Goal: Information Seeking & Learning: Check status

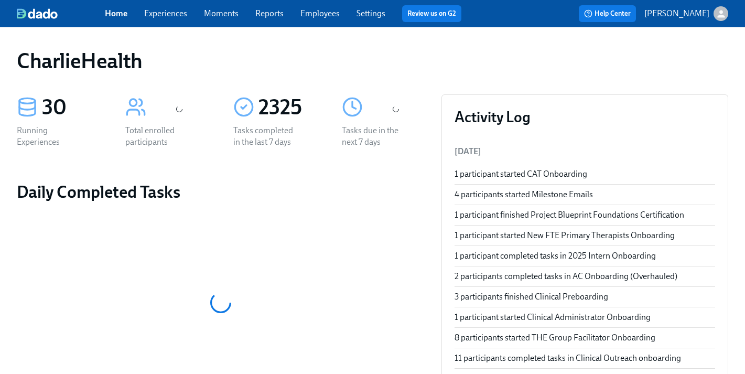
click at [180, 10] on link "Experiences" at bounding box center [165, 13] width 43 height 10
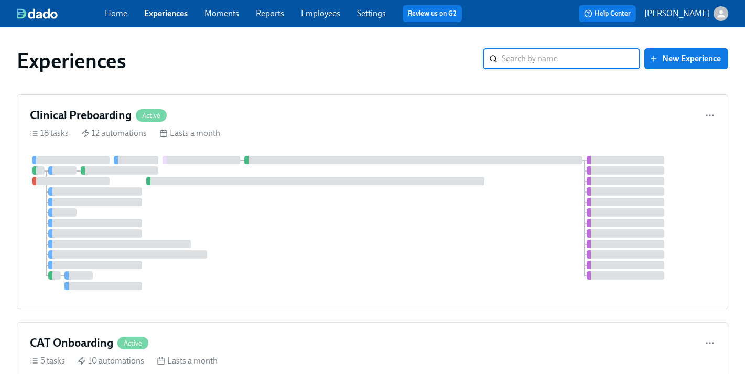
click at [545, 59] on input "search" at bounding box center [571, 58] width 138 height 21
type input "email"
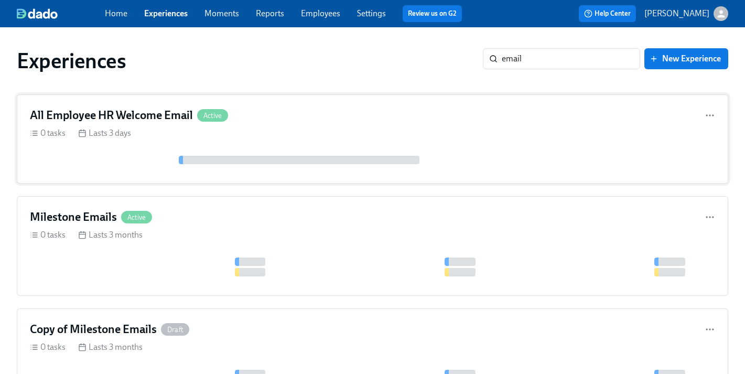
click at [165, 111] on h4 "All Employee HR Welcome Email" at bounding box center [111, 115] width 163 height 16
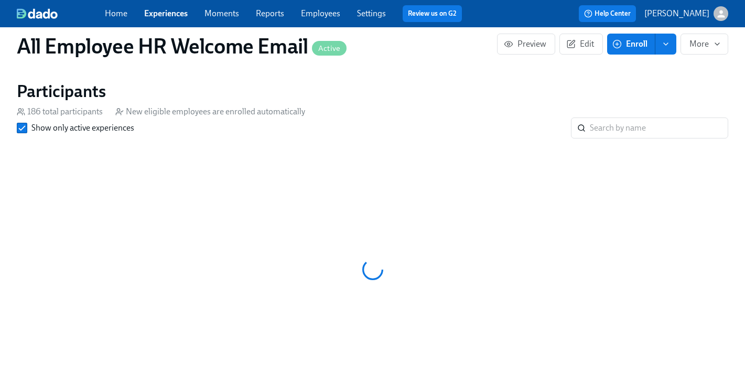
scroll to position [0, 327]
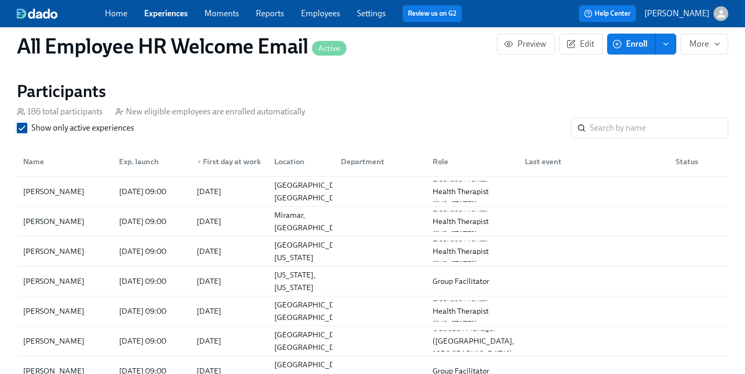
click at [28, 126] on label "Show only active experiences" at bounding box center [75, 128] width 117 height 12
click at [27, 126] on input "Show only active experiences" at bounding box center [21, 127] width 9 height 9
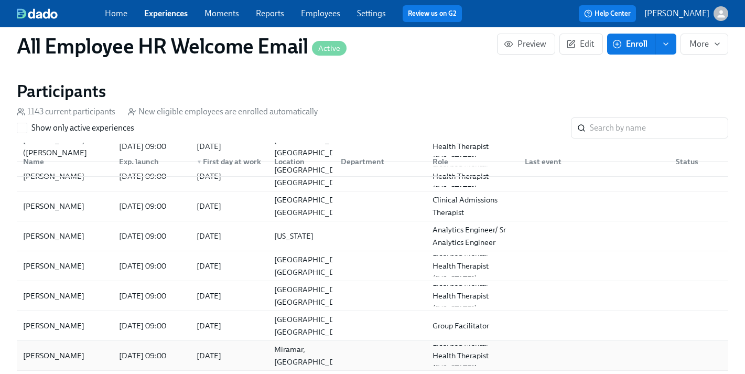
scroll to position [111, 0]
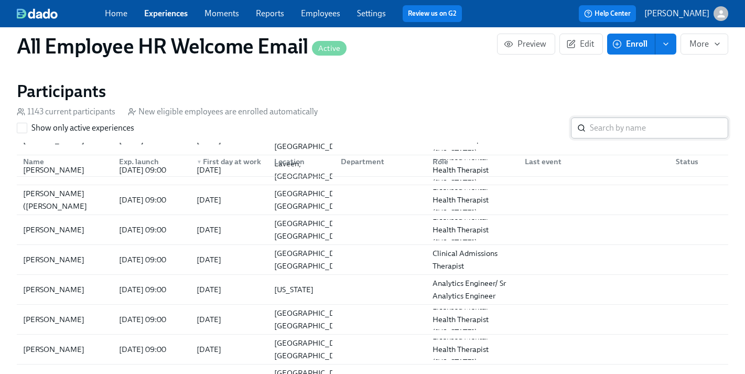
click at [598, 128] on input "search" at bounding box center [659, 127] width 138 height 21
type input "[PERSON_NAME]"
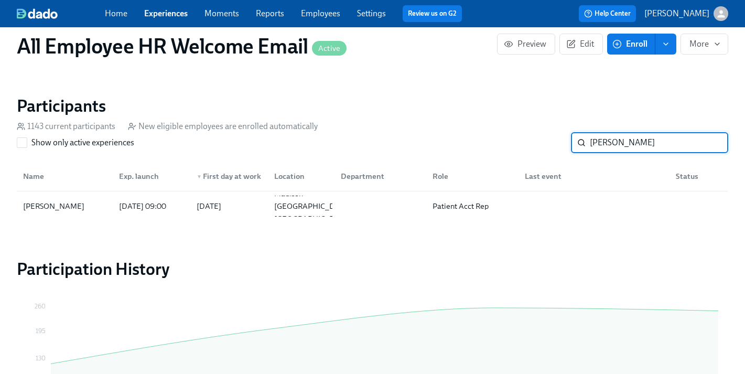
scroll to position [612, 0]
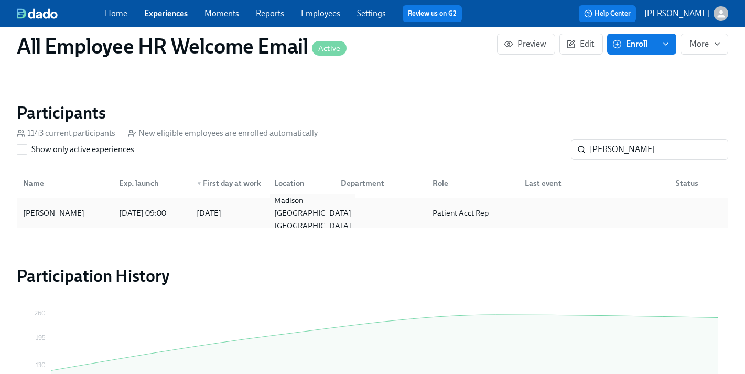
click at [277, 220] on div "Madison [GEOGRAPHIC_DATA] [GEOGRAPHIC_DATA]" at bounding box center [299, 212] width 67 height 21
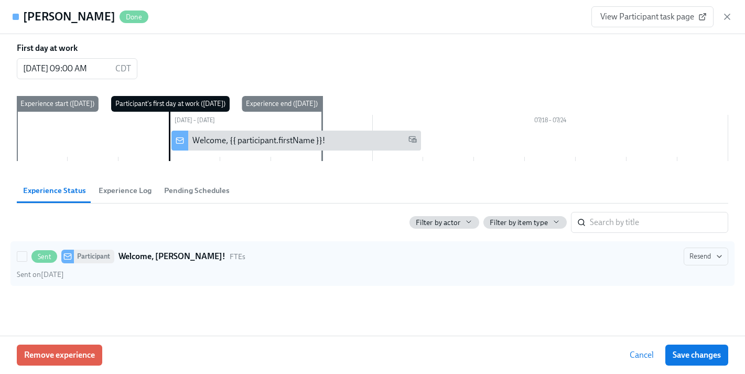
click at [156, 257] on strong "Welcome, [PERSON_NAME]!" at bounding box center [171, 256] width 107 height 13
click at [27, 257] on input "Sent Participant Welcome, [PERSON_NAME]! FTEs Resend Sent on [DATE]" at bounding box center [21, 256] width 9 height 9
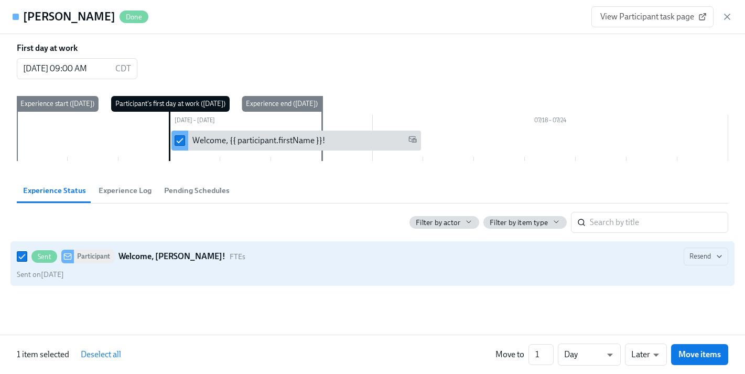
click at [177, 254] on strong "Welcome, [PERSON_NAME]!" at bounding box center [171, 256] width 107 height 13
click at [27, 254] on input "Sent Participant Welcome, [PERSON_NAME]! FTEs Resend Sent on [DATE]" at bounding box center [21, 256] width 9 height 9
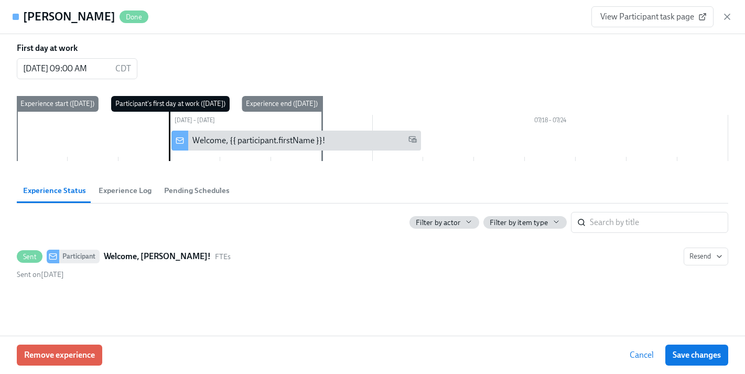
click at [278, 135] on div "Welcome, {{ participant.firstName }}!" at bounding box center [258, 141] width 133 height 12
click at [215, 144] on div "Welcome, {{ participant.firstName }}!" at bounding box center [258, 141] width 133 height 12
click at [177, 146] on div at bounding box center [179, 141] width 17 height 20
click at [177, 137] on input "checkbox" at bounding box center [179, 140] width 9 height 9
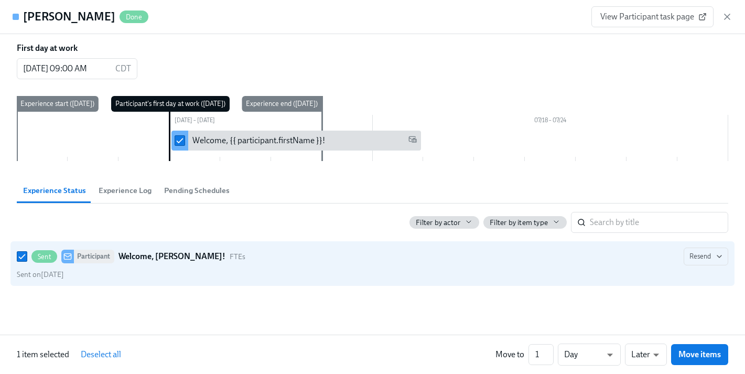
click at [177, 137] on input "checkbox" at bounding box center [179, 140] width 9 height 9
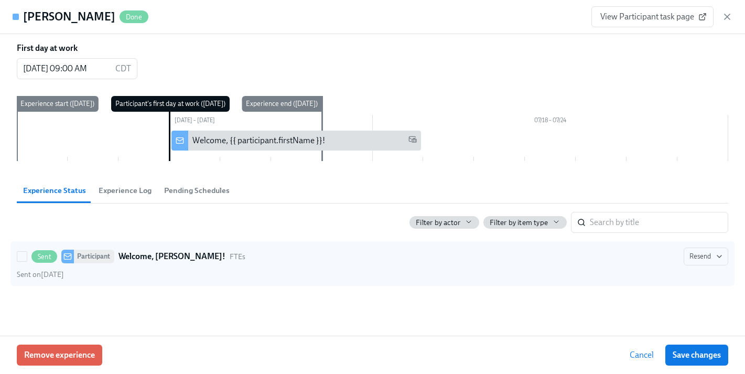
click at [72, 259] on div at bounding box center [67, 257] width 13 height 14
click at [27, 259] on input "Sent Participant Welcome, [PERSON_NAME]! FTEs Resend Sent on [DATE]" at bounding box center [21, 256] width 9 height 9
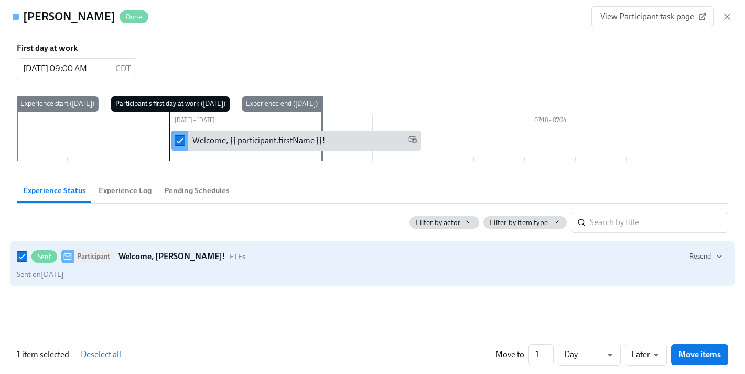
click at [71, 257] on icon at bounding box center [67, 256] width 8 height 8
click at [27, 257] on input "Sent Participant Welcome, [PERSON_NAME]! FTEs Resend Sent on [DATE]" at bounding box center [21, 256] width 9 height 9
checkbox input "false"
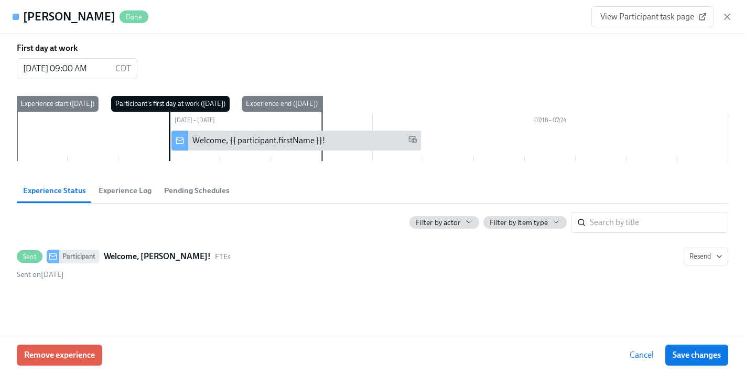
click at [646, 352] on span "Cancel" at bounding box center [642, 355] width 24 height 10
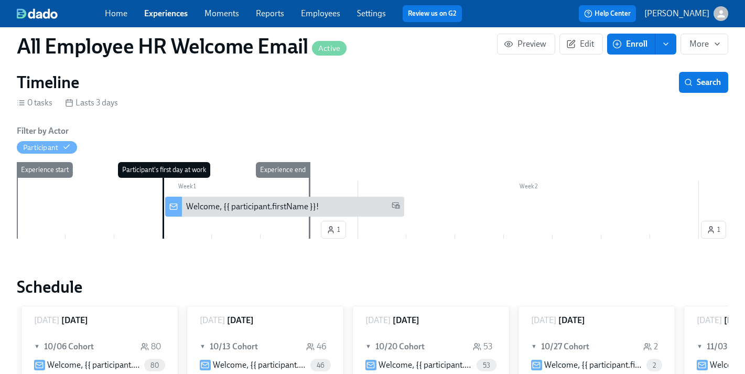
scroll to position [109, 0]
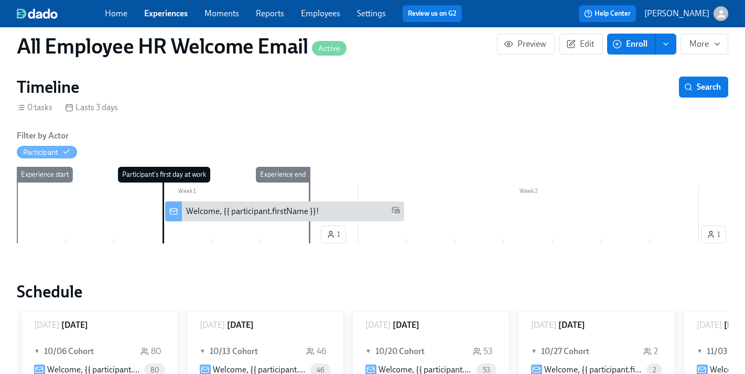
click at [183, 213] on div "Welcome, {{ participant.firstName }}!" at bounding box center [285, 211] width 240 height 20
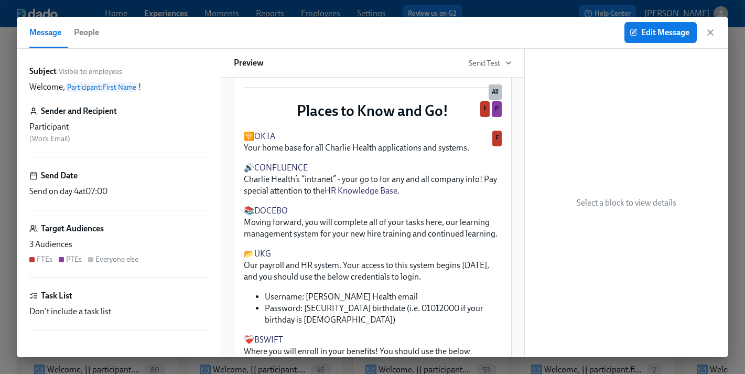
scroll to position [197, 0]
click at [708, 34] on icon "button" at bounding box center [710, 32] width 5 height 5
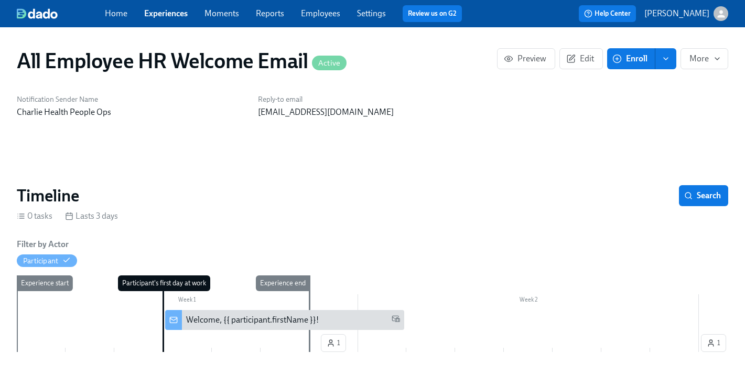
click at [326, 16] on link "Employees" at bounding box center [320, 13] width 39 height 10
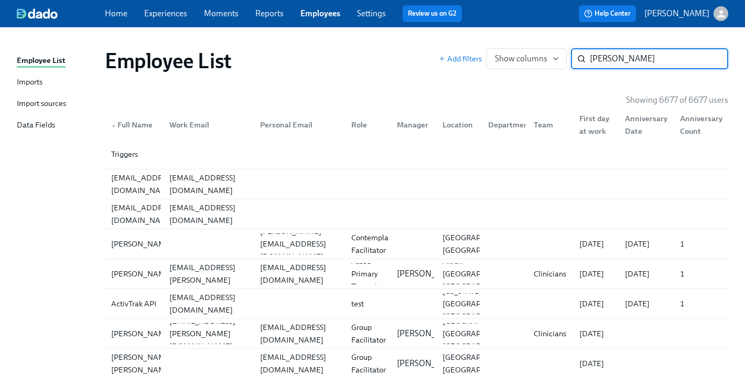
type input "[PERSON_NAME]"
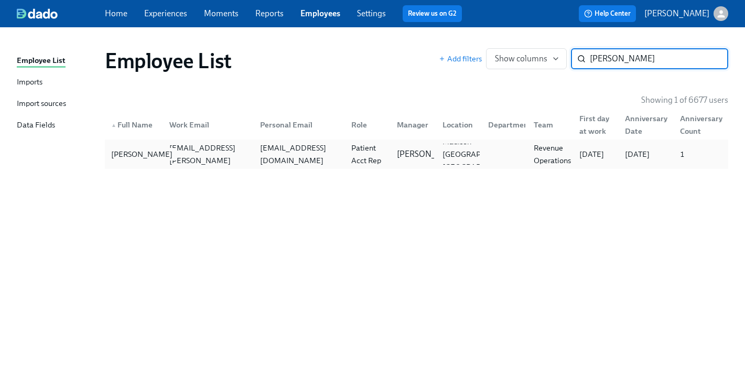
click at [154, 160] on div "[PERSON_NAME]" at bounding box center [142, 154] width 70 height 13
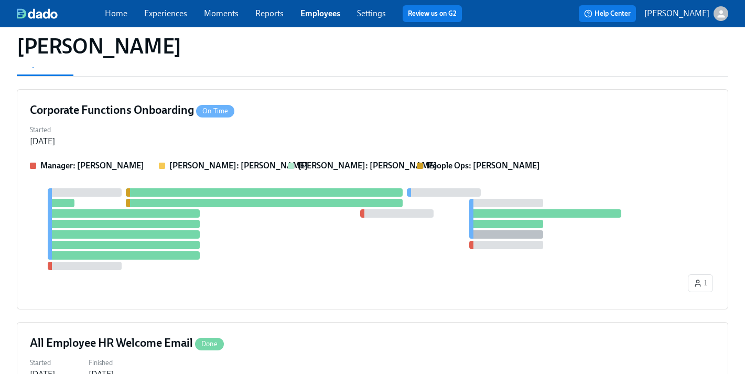
scroll to position [1, 0]
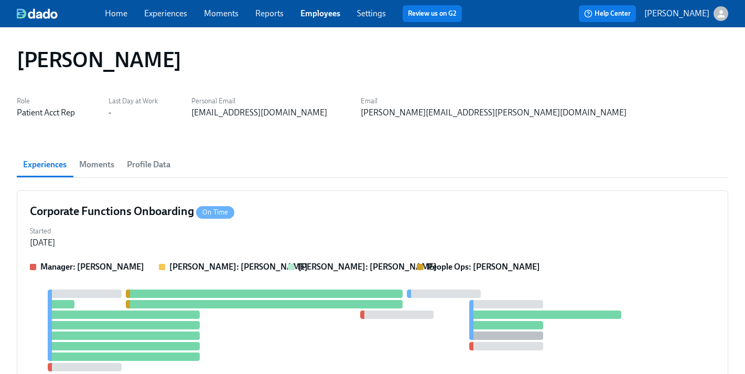
click at [164, 161] on span "Profile Data" at bounding box center [149, 164] width 44 height 15
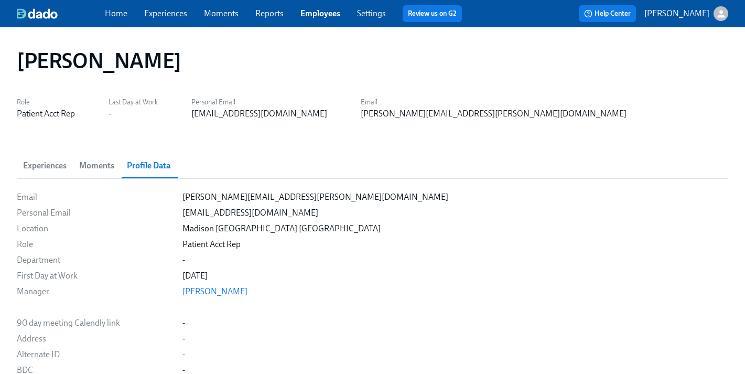
click at [56, 171] on span "Experiences" at bounding box center [45, 165] width 44 height 15
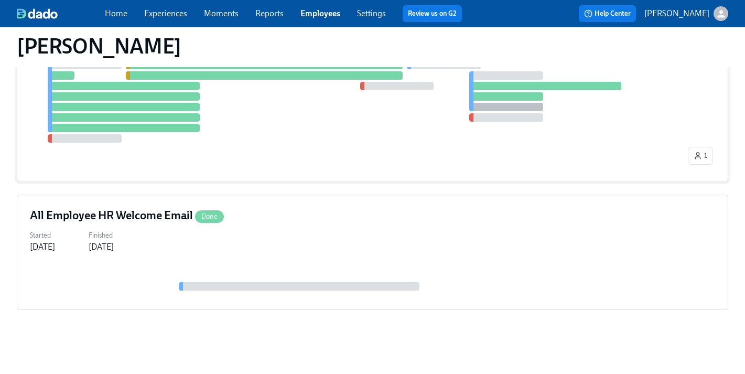
scroll to position [237, 0]
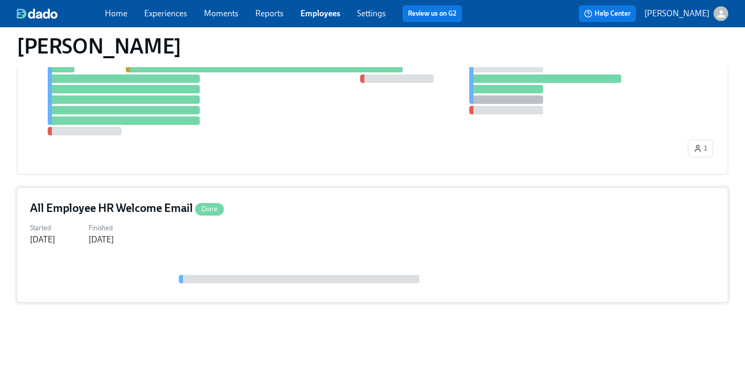
click at [259, 215] on div "All Employee HR Welcome Email Done" at bounding box center [372, 208] width 685 height 16
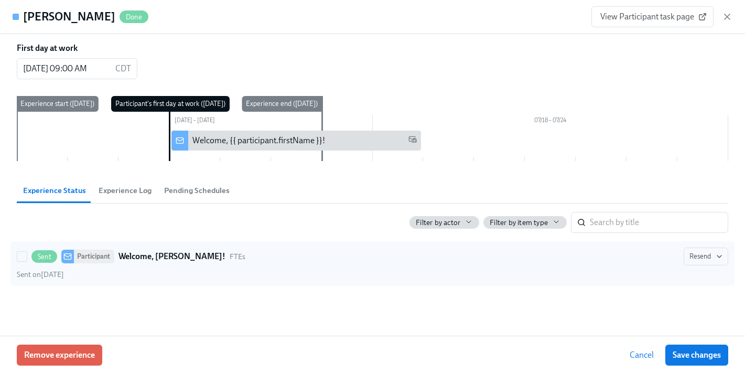
click at [100, 254] on div "Participant" at bounding box center [94, 257] width 40 height 14
click at [27, 254] on input "Sent Participant Welcome, [PERSON_NAME]! FTEs Resend Sent on [DATE]" at bounding box center [21, 256] width 9 height 9
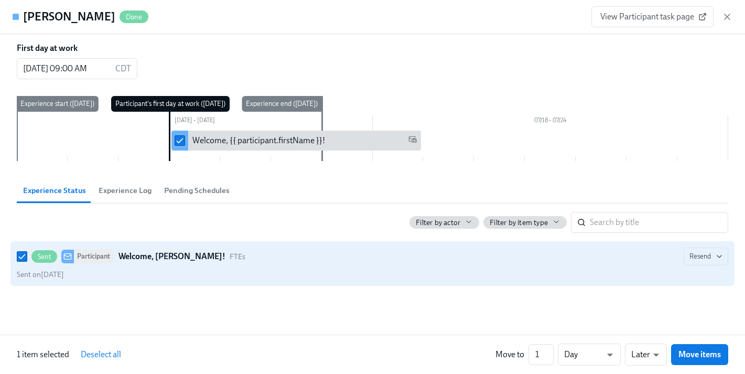
click at [68, 255] on icon at bounding box center [67, 256] width 8 height 8
click at [27, 255] on input "Sent Participant Welcome, [PERSON_NAME]! FTEs Resend Sent on [DATE]" at bounding box center [21, 256] width 9 height 9
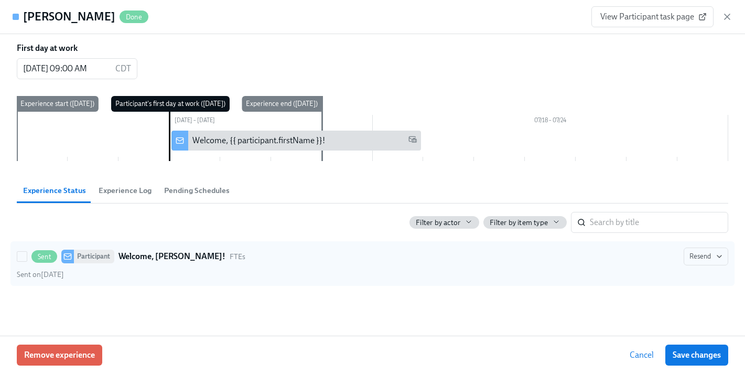
click at [44, 256] on span "Sent" at bounding box center [44, 257] width 26 height 8
click at [27, 256] on input "Sent Participant Welcome, [PERSON_NAME]! FTEs Resend Sent on [DATE]" at bounding box center [21, 256] width 9 height 9
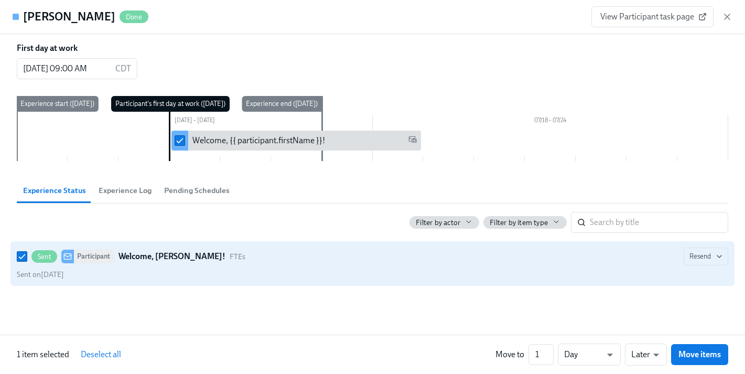
click at [44, 256] on span "Sent" at bounding box center [44, 257] width 26 height 8
click at [27, 256] on input "Sent Participant Welcome, [PERSON_NAME]! FTEs Resend Sent on [DATE]" at bounding box center [21, 256] width 9 height 9
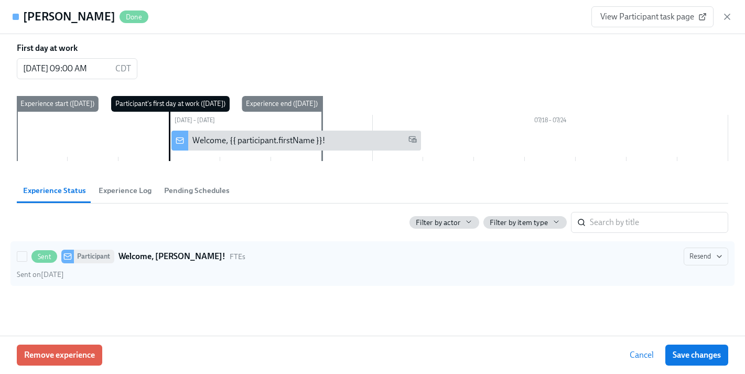
click at [38, 261] on div "Sent" at bounding box center [44, 256] width 26 height 13
click at [27, 261] on input "Sent Participant Welcome, [PERSON_NAME]! FTEs Resend Sent on [DATE]" at bounding box center [21, 256] width 9 height 9
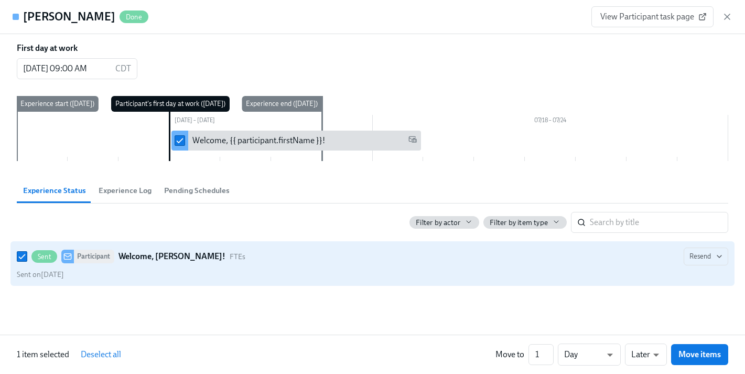
click at [208, 264] on div "Sent Participant Welcome, [PERSON_NAME]! FTEs Resend" at bounding box center [372, 256] width 711 height 18
click at [27, 261] on input "Sent Participant Welcome, [PERSON_NAME]! FTEs Resend Sent on [DATE]" at bounding box center [21, 256] width 9 height 9
checkbox input "false"
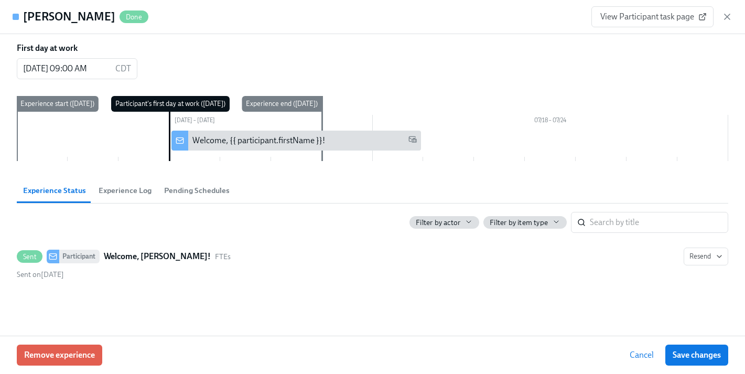
click at [196, 193] on span "Pending Schedules" at bounding box center [197, 191] width 66 height 12
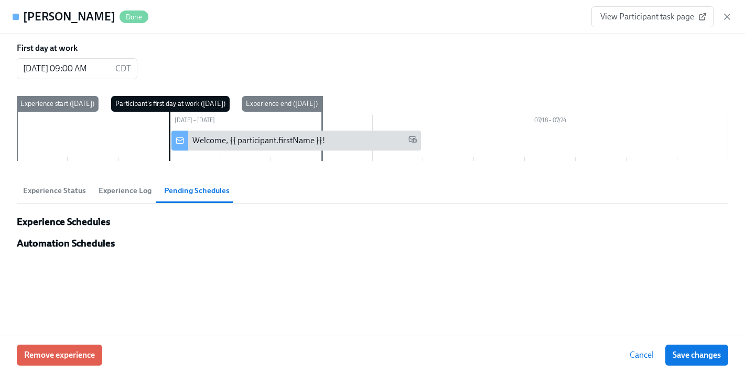
click at [128, 189] on span "Experience Log" at bounding box center [125, 191] width 53 height 12
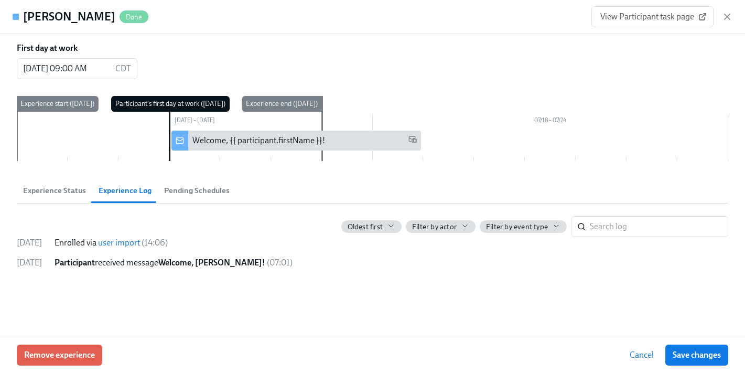
click at [58, 189] on span "Experience Status" at bounding box center [54, 191] width 63 height 12
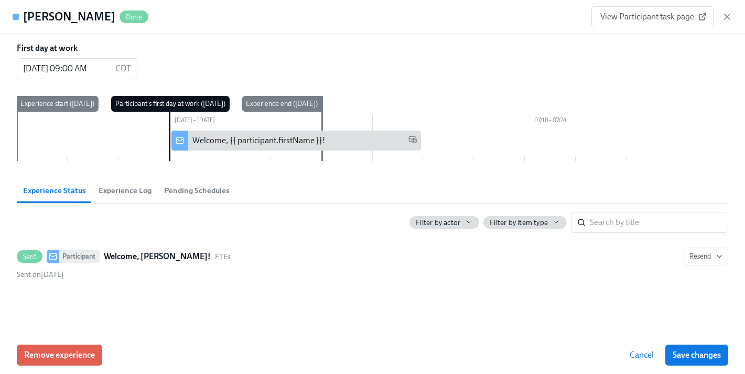
click at [246, 134] on div "Welcome, {{ participant.firstName }}!" at bounding box center [296, 141] width 250 height 20
click at [176, 139] on input "checkbox" at bounding box center [179, 140] width 9 height 9
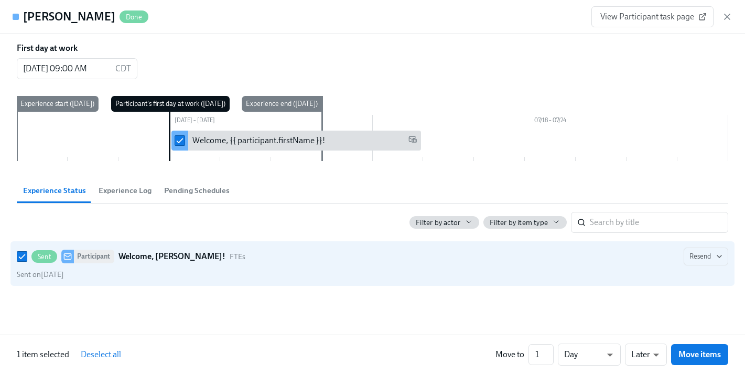
click at [176, 139] on input "checkbox" at bounding box center [179, 140] width 9 height 9
checkbox input "false"
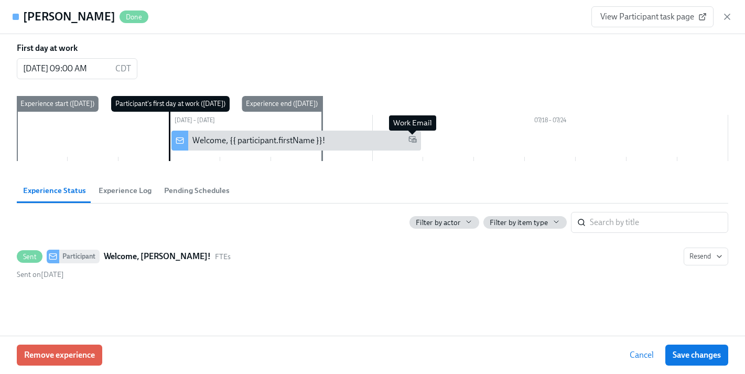
click at [413, 139] on icon at bounding box center [412, 139] width 7 height 6
